Goal: Find specific page/section: Find specific page/section

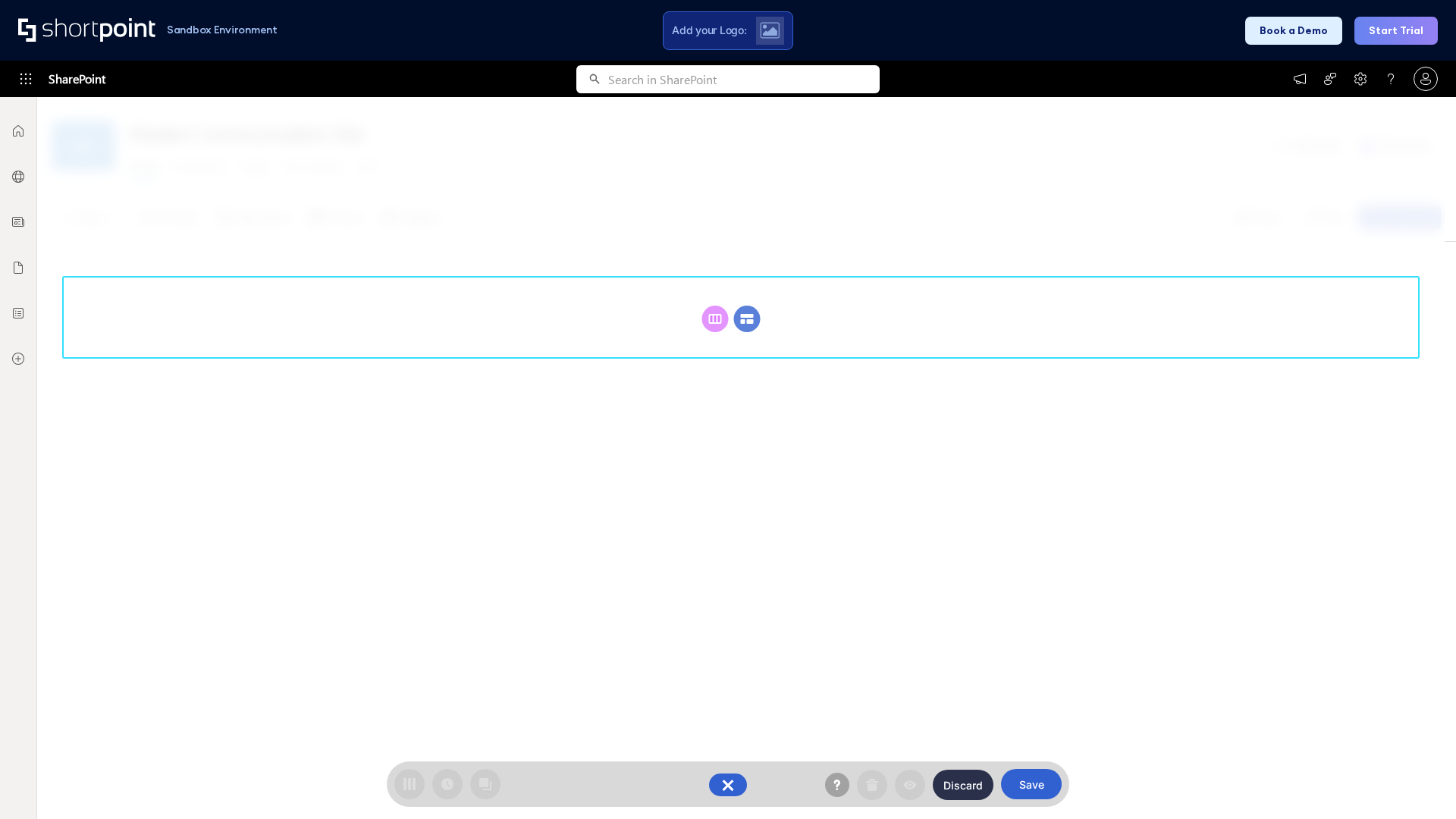
scroll to position [209, 0]
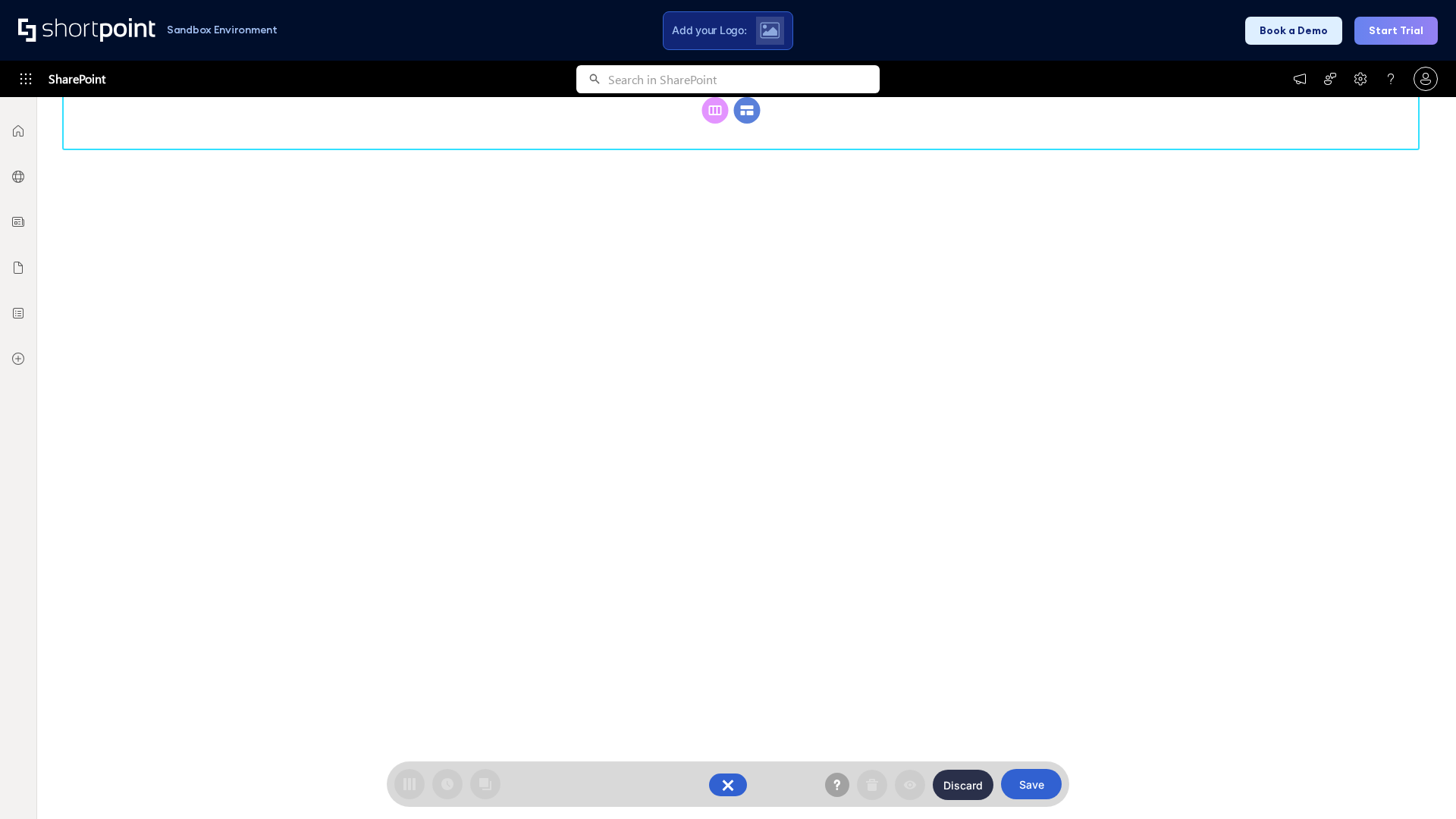
click at [747, 123] on circle at bounding box center [747, 110] width 27 height 27
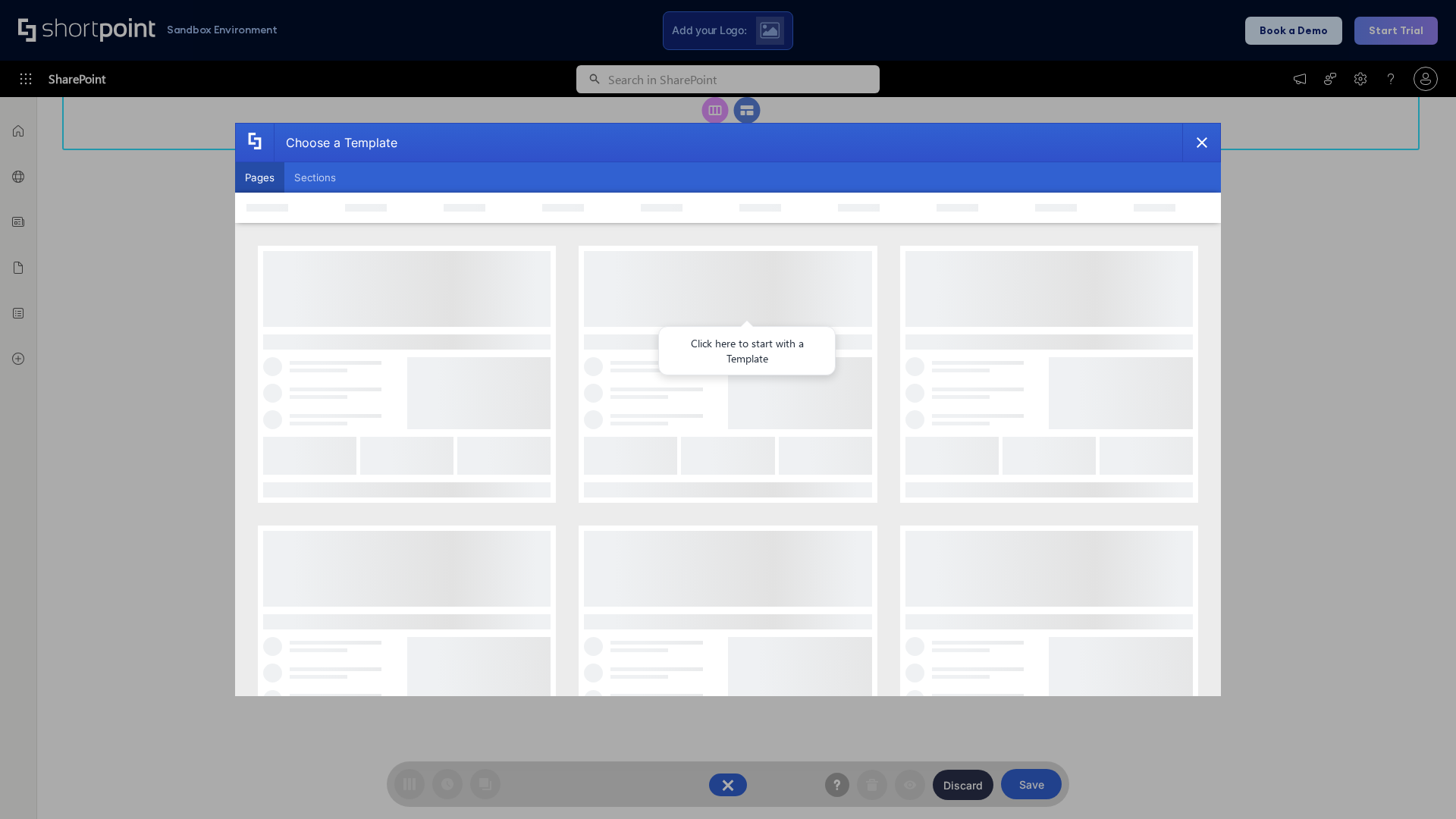
scroll to position [0, 0]
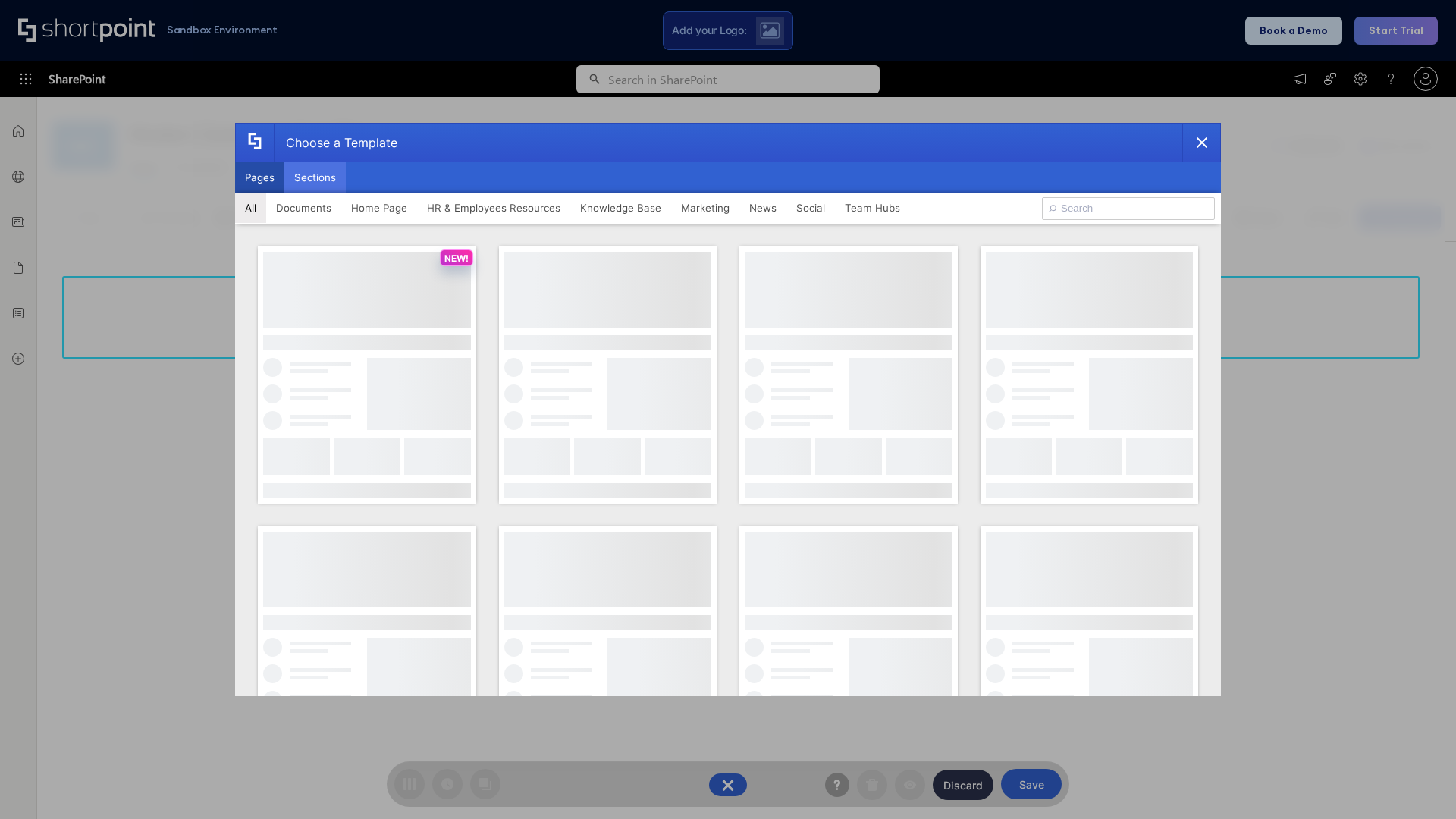
click at [315, 178] on button "Sections" at bounding box center [315, 178] width 62 height 30
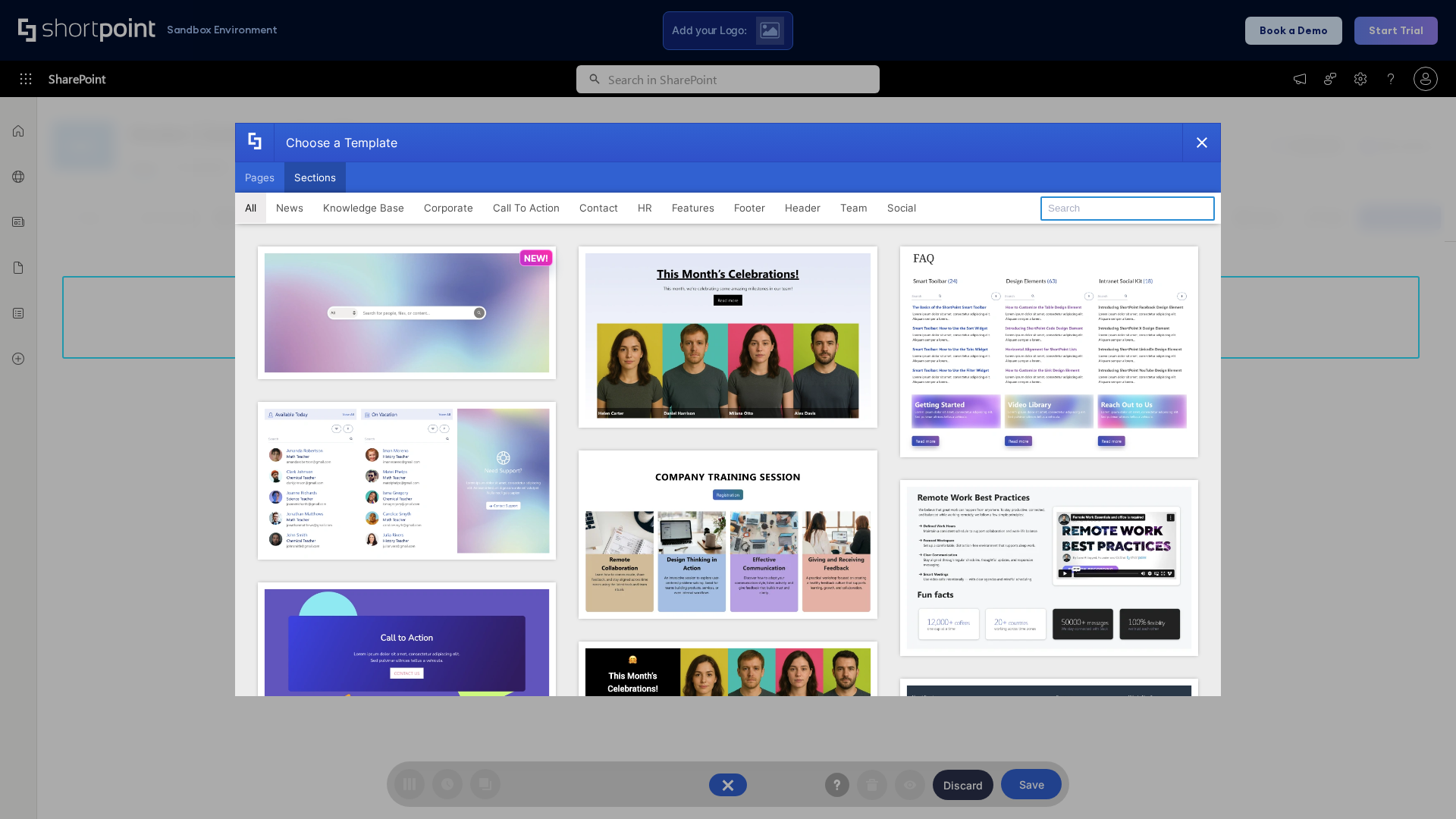
type input "Footer 4"
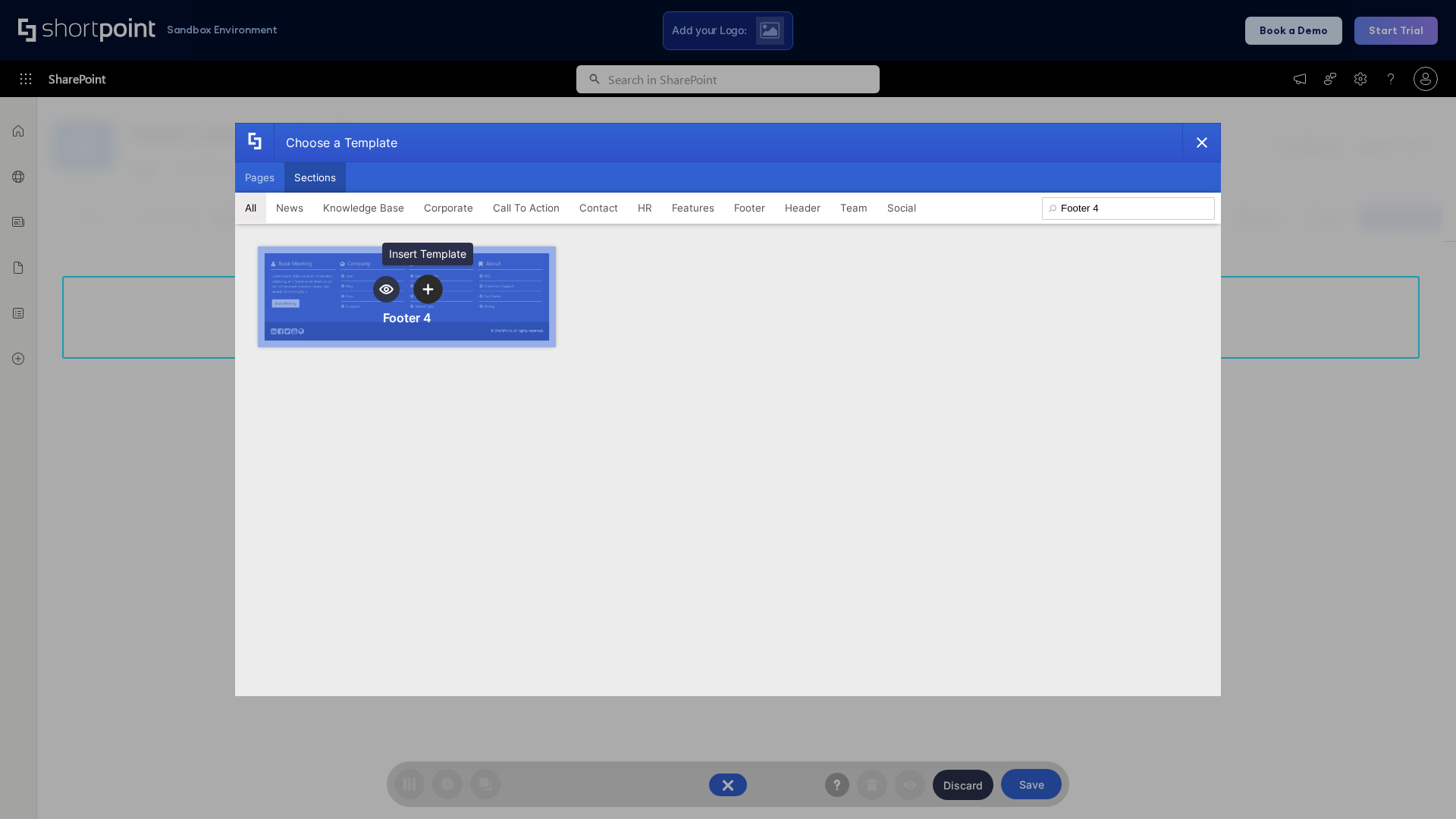
click at [427, 289] on icon "template selector" at bounding box center [427, 289] width 11 height 11
